Goal: Task Accomplishment & Management: Complete application form

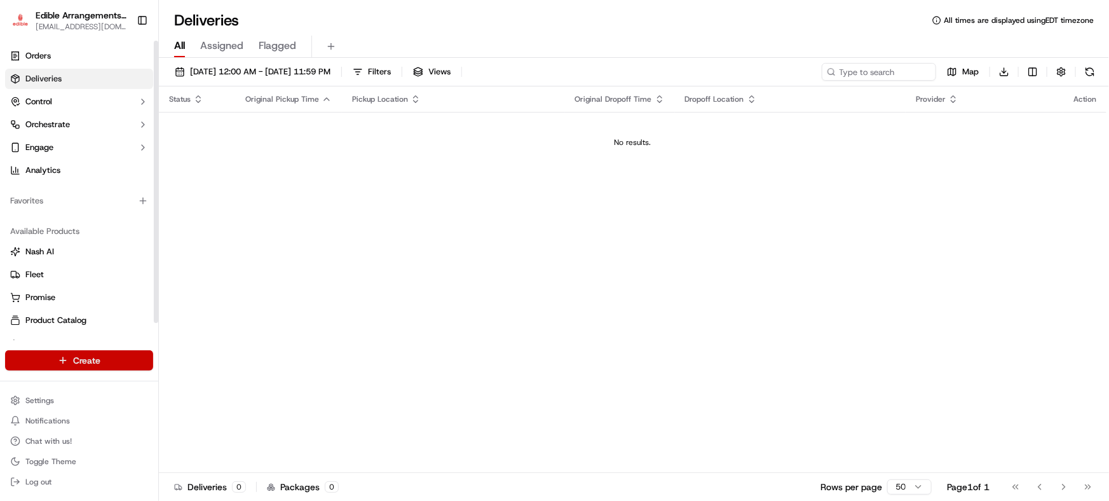
click at [101, 361] on html "Edible Arrangements - [GEOGRAPHIC_DATA][EMAIL_ADDRESS][DOMAIN_NAME] Toggle Side…" at bounding box center [554, 250] width 1109 height 501
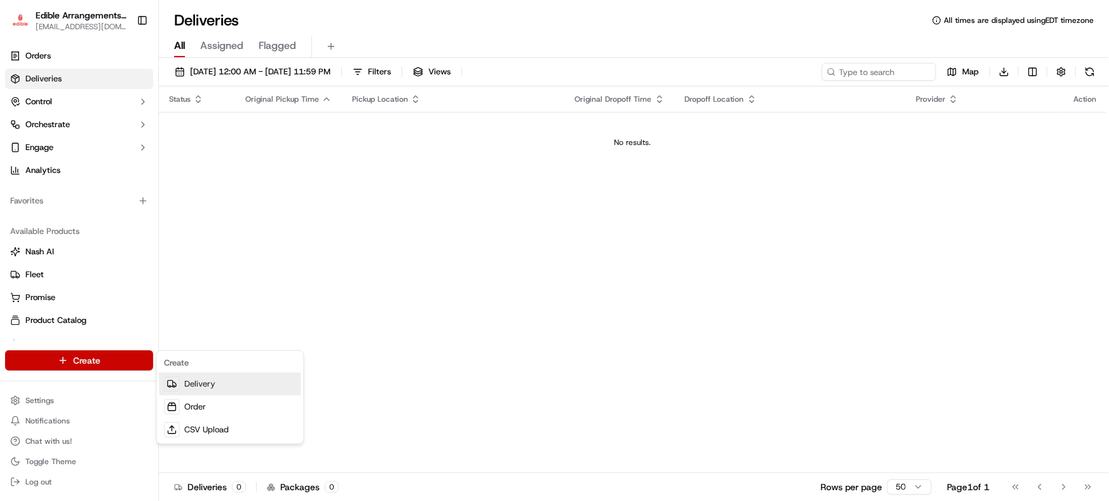
click at [193, 381] on link "Delivery" at bounding box center [230, 383] width 142 height 23
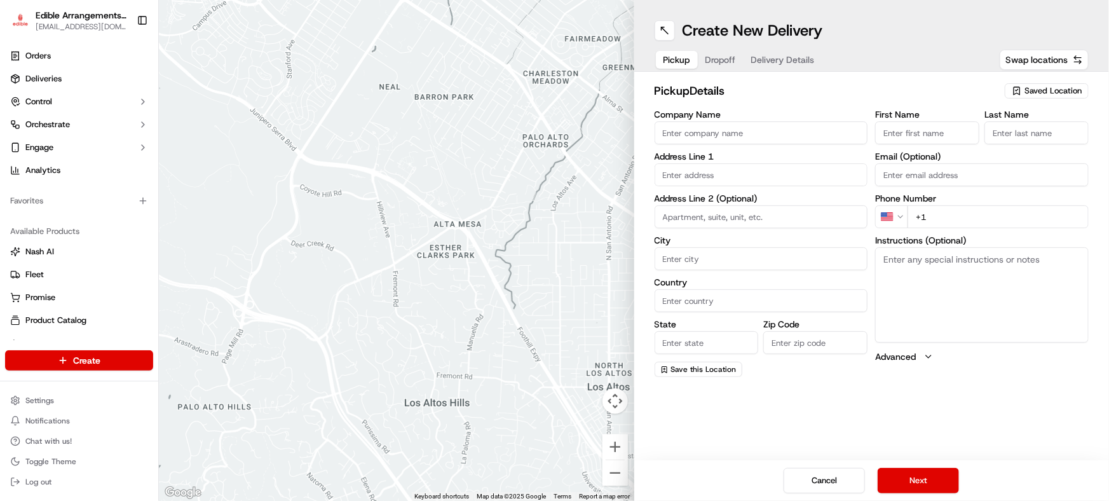
click at [1056, 86] on span "Saved Location" at bounding box center [1052, 90] width 57 height 11
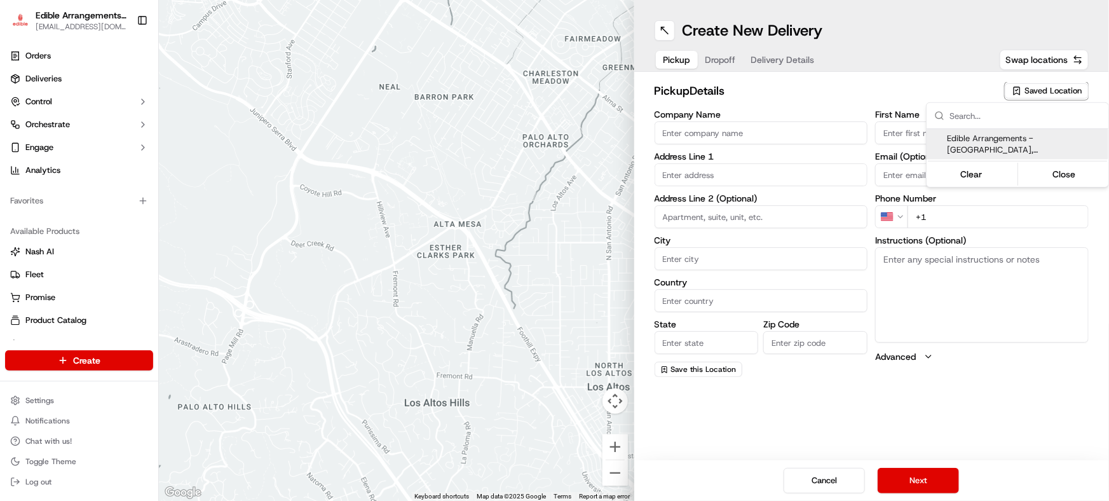
click at [1010, 139] on span "Edible Arrangements - [GEOGRAPHIC_DATA], [GEOGRAPHIC_DATA] (GA1714)" at bounding box center [1025, 144] width 156 height 23
type input "Edible Arrangements - [GEOGRAPHIC_DATA], [GEOGRAPHIC_DATA]"
type input "[STREET_ADDRESS]"
type input "Savannah"
type input "US"
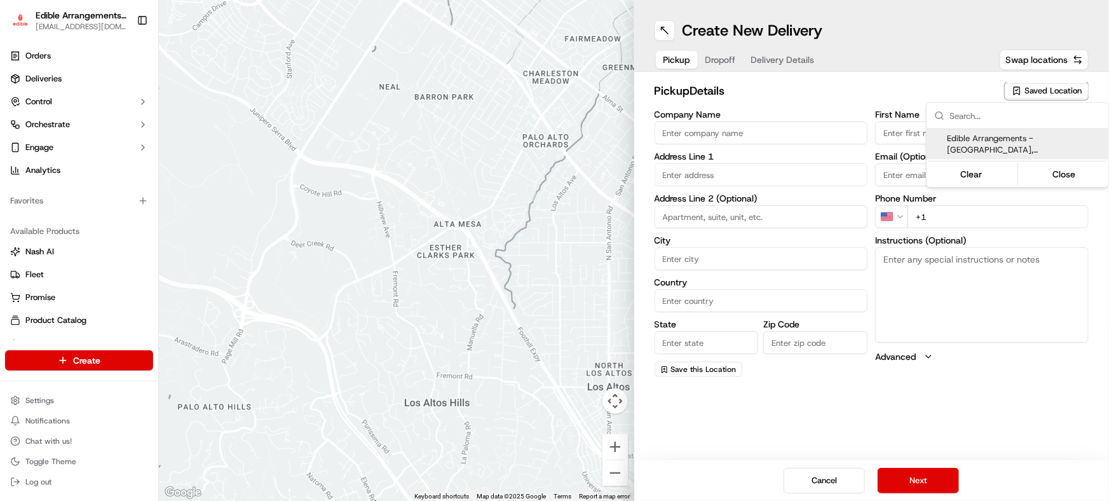
type input "GA"
type input "31406"
type input "[EMAIL_ADDRESS][DOMAIN_NAME]"
type input "[PHONE_NUMBER]"
type textarea "Please come inside the store to pick up the arrangement."
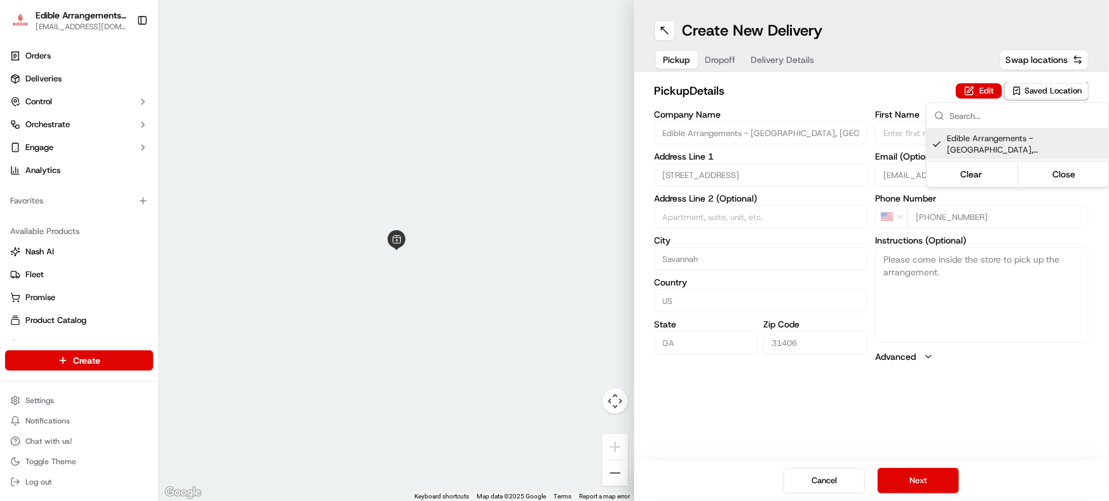
click at [915, 483] on html "Edible Arrangements - [GEOGRAPHIC_DATA][EMAIL_ADDRESS][DOMAIN_NAME] Toggle Side…" at bounding box center [554, 250] width 1109 height 501
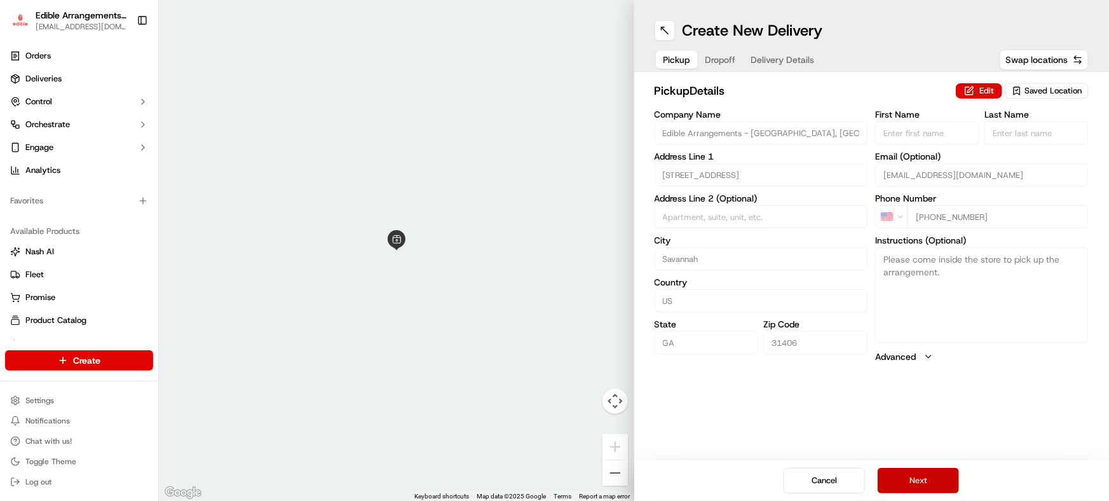
click at [916, 484] on button "Next" at bounding box center [917, 480] width 81 height 25
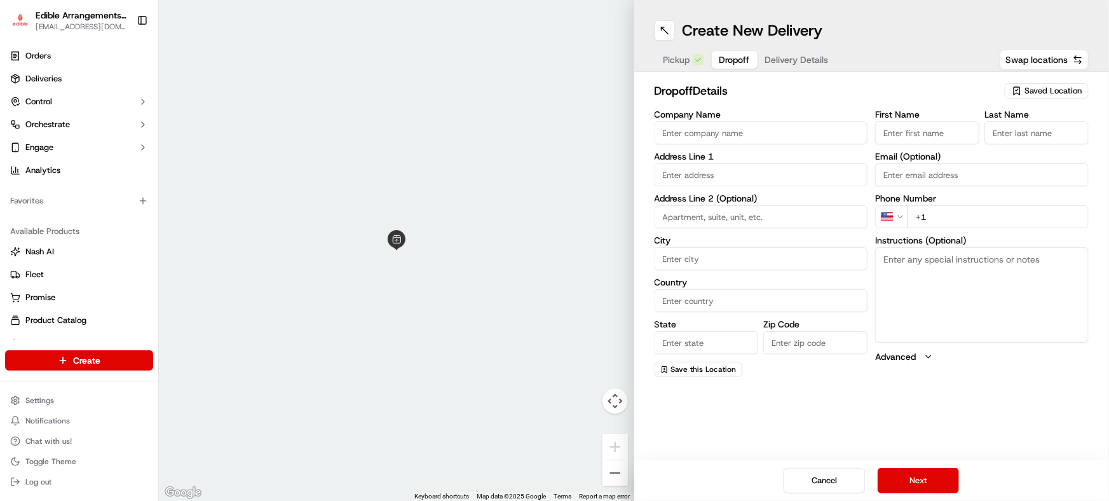
click at [903, 134] on input "First Name" at bounding box center [927, 132] width 104 height 23
type input "[PERSON_NAME]"
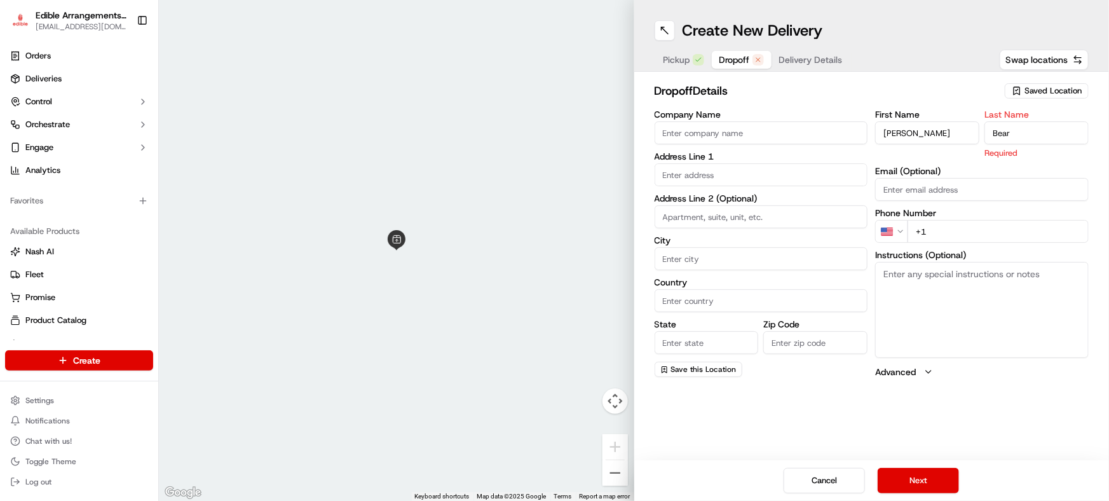
type input "Bear"
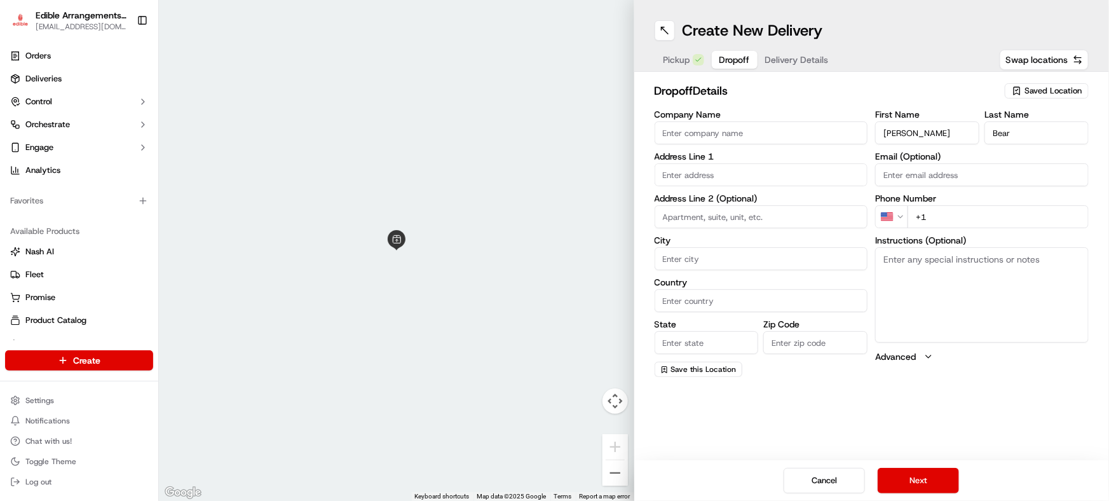
click at [743, 172] on input "text" at bounding box center [760, 174] width 213 height 23
click at [743, 201] on div "[STREET_ADDRESS]" at bounding box center [761, 200] width 207 height 19
type input "[STREET_ADDRESS]"
type input "Bluffton"
type input "[GEOGRAPHIC_DATA]"
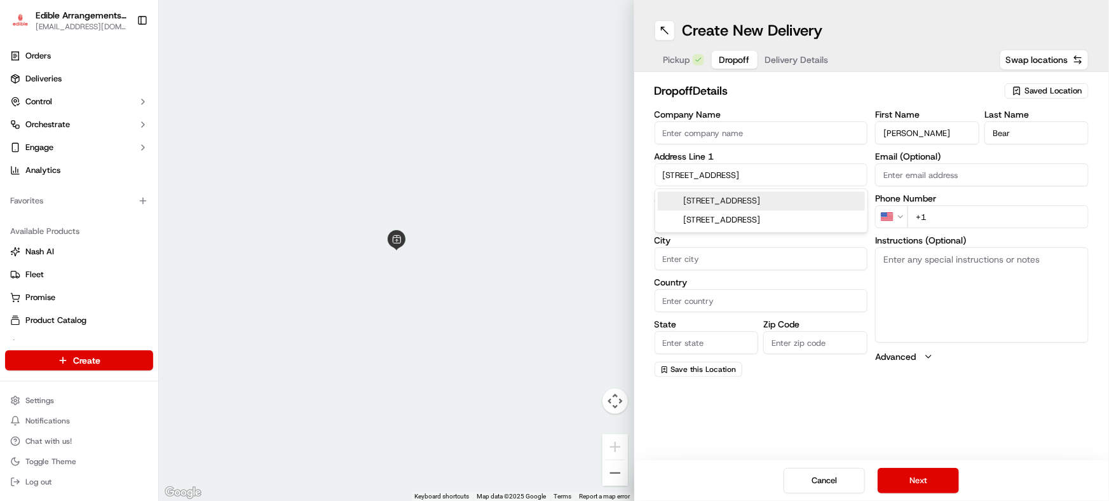
type input "SC"
type input "29910"
type input "[STREET_ADDRESS]"
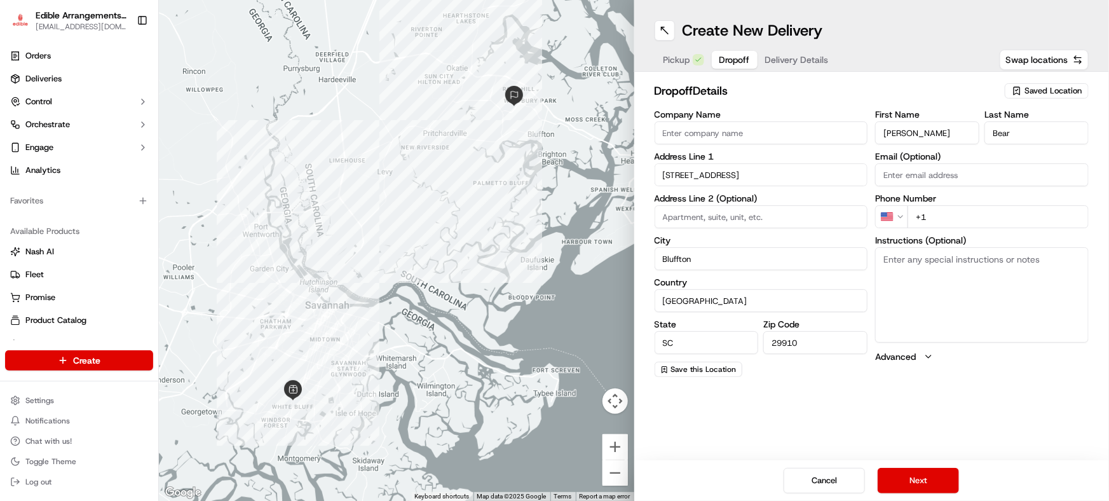
click at [947, 212] on input "+1" at bounding box center [997, 216] width 181 height 23
click at [966, 220] on input "+1" at bounding box center [997, 216] width 181 height 23
click at [1001, 216] on input "[PHONE_NUMBER]" at bounding box center [997, 216] width 181 height 23
type input "[PHONE_NUMBER]"
click at [1006, 299] on textarea "Instructions (Optional)" at bounding box center [981, 294] width 213 height 95
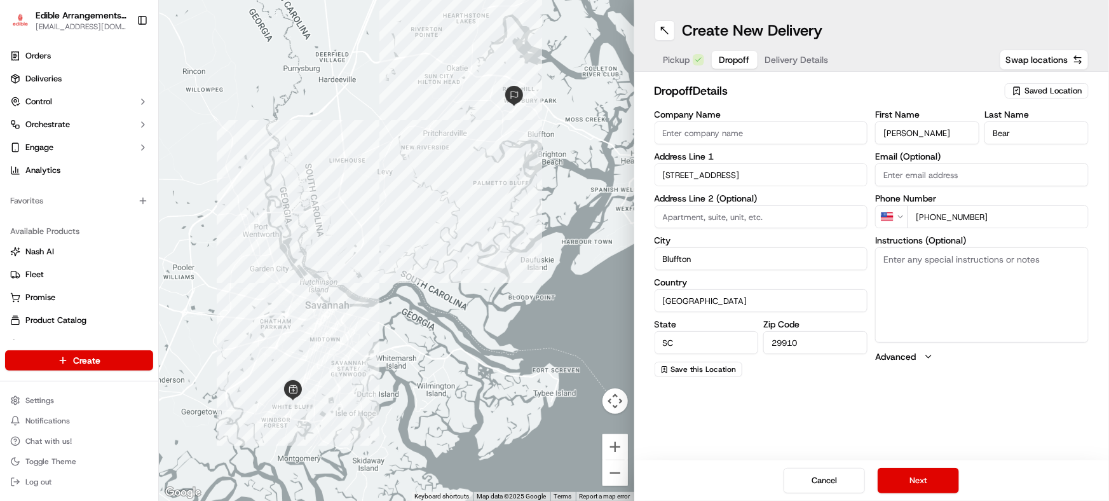
click at [902, 265] on textarea "Instructions (Optional)" at bounding box center [981, 294] width 213 height 95
type textarea "Must be handed to recipient with photo proof of delivery per Roadie agreement w…"
click at [916, 484] on button "Next" at bounding box center [917, 480] width 81 height 25
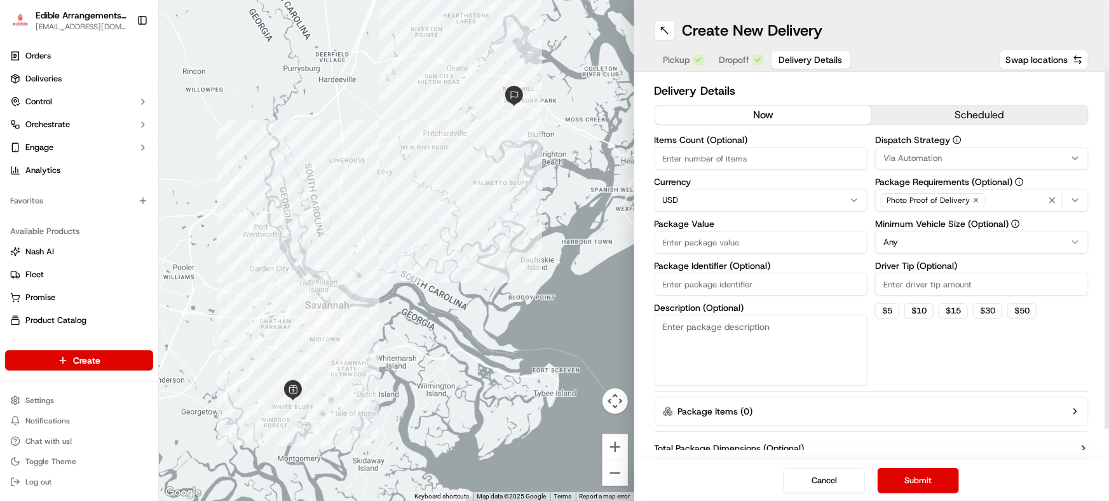
click at [756, 158] on input "Items Count (Optional)" at bounding box center [760, 158] width 213 height 23
type input "1"
type input "2"
click at [909, 355] on div "Dispatch Strategy Via Automation Package Requirements (Optional) Photo Proof of…" at bounding box center [981, 260] width 213 height 250
click at [693, 243] on input "Package Value" at bounding box center [760, 242] width 213 height 23
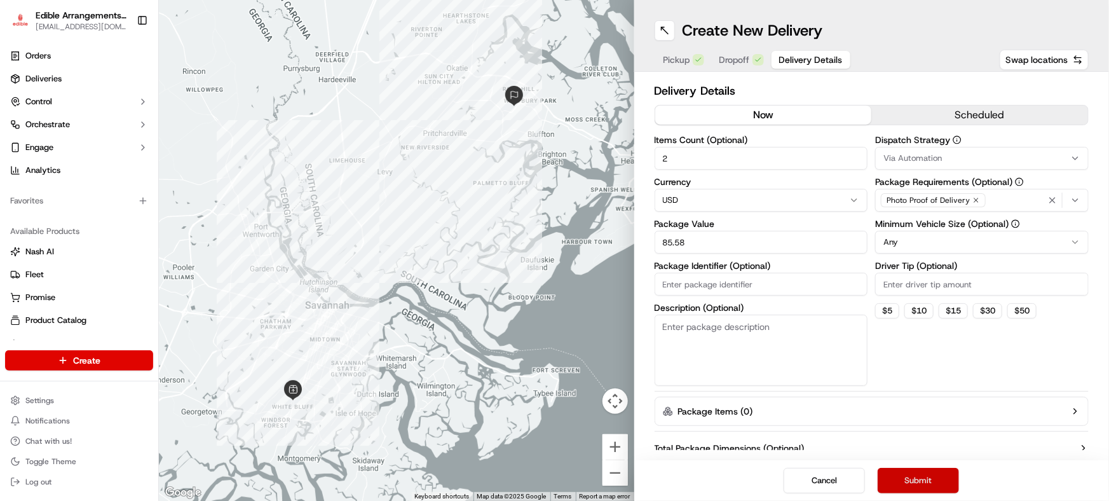
type input "85.58"
click at [913, 482] on button "Submit" at bounding box center [917, 480] width 81 height 25
